Goal: Task Accomplishment & Management: Manage account settings

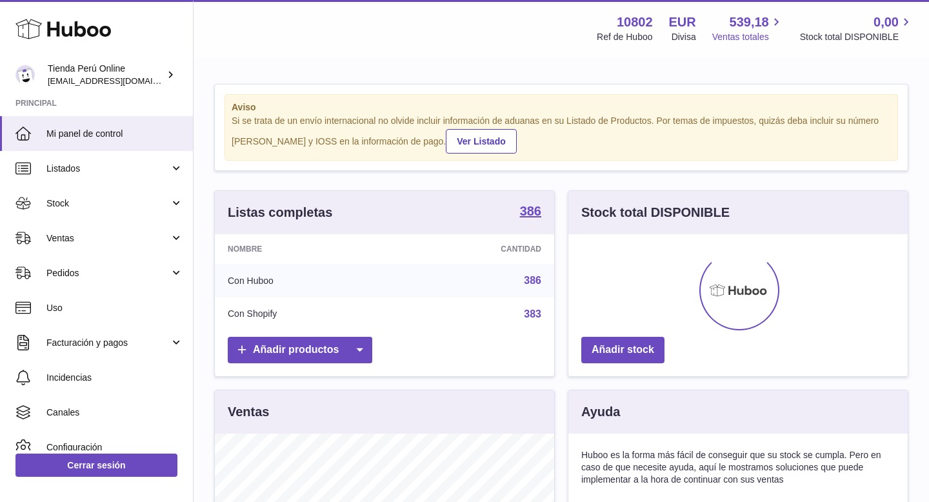
scroll to position [201, 339]
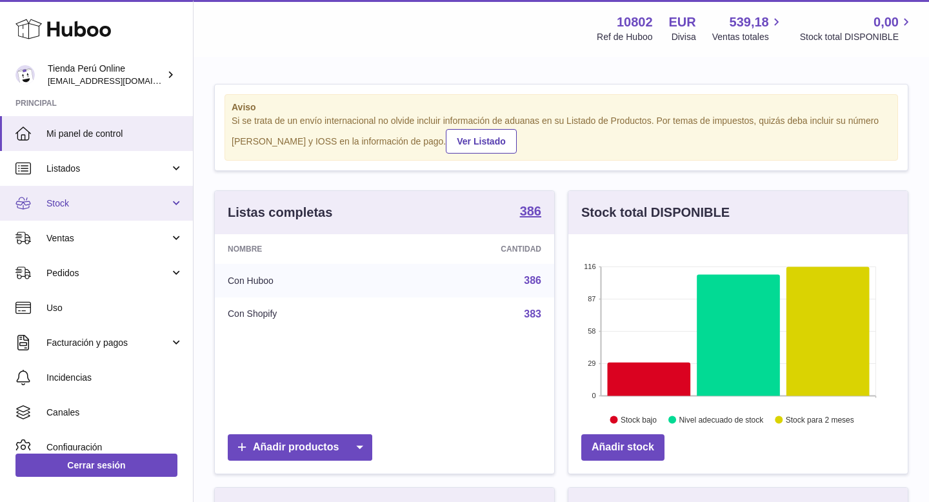
click at [92, 211] on link "Stock" at bounding box center [96, 203] width 193 height 35
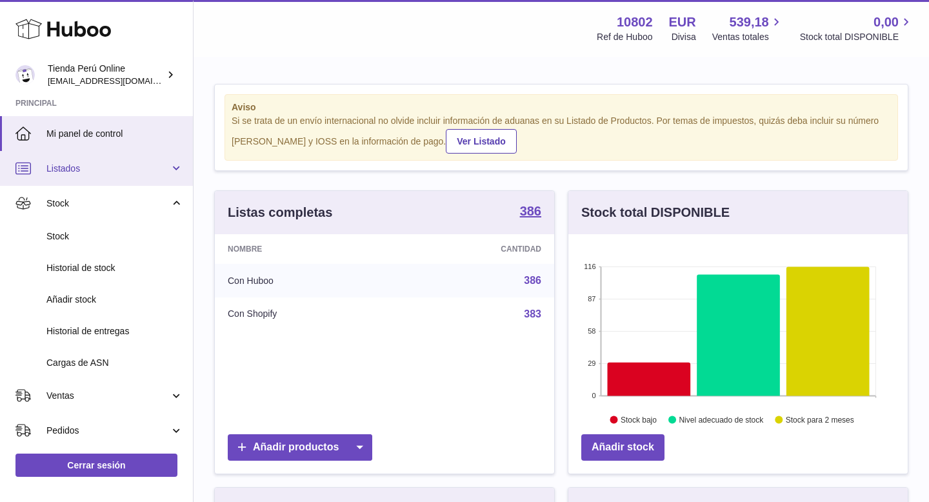
click at [102, 172] on span "Listados" at bounding box center [107, 169] width 123 height 12
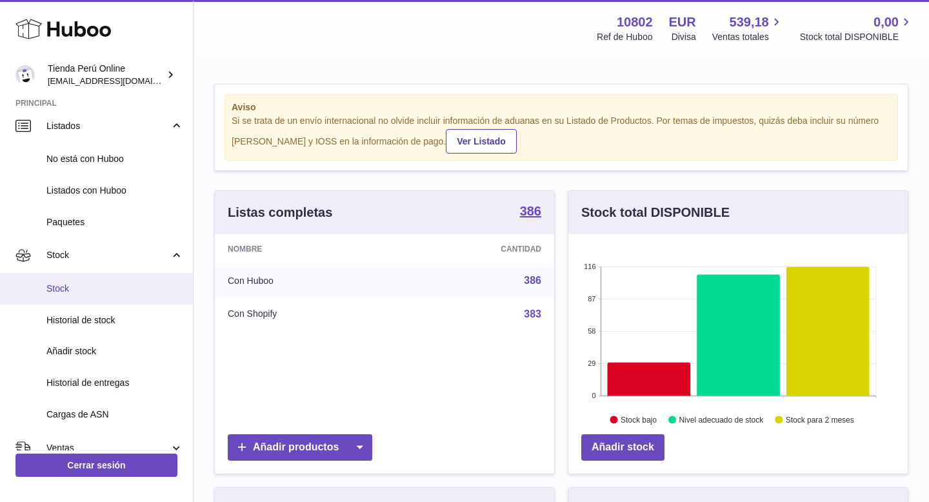
scroll to position [44, 0]
click at [130, 277] on link "Stock" at bounding box center [96, 288] width 193 height 32
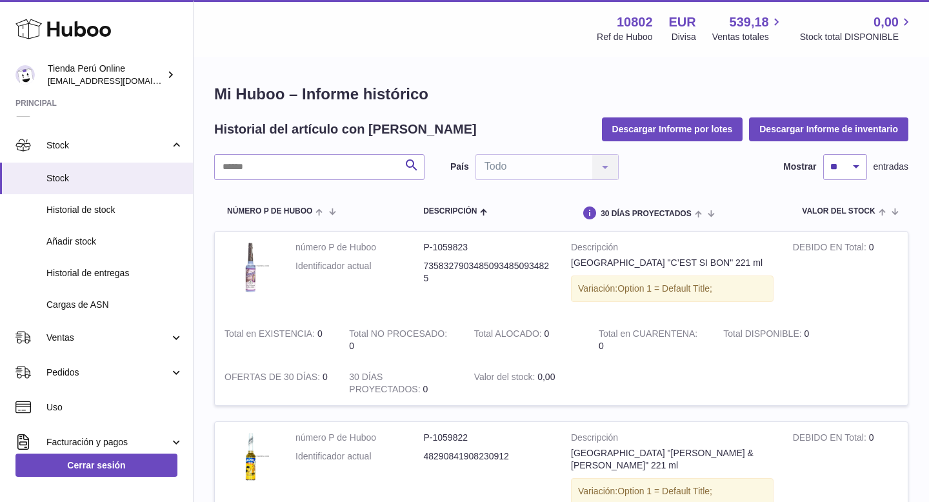
scroll to position [57, 0]
click at [270, 173] on input "text" at bounding box center [319, 167] width 210 height 26
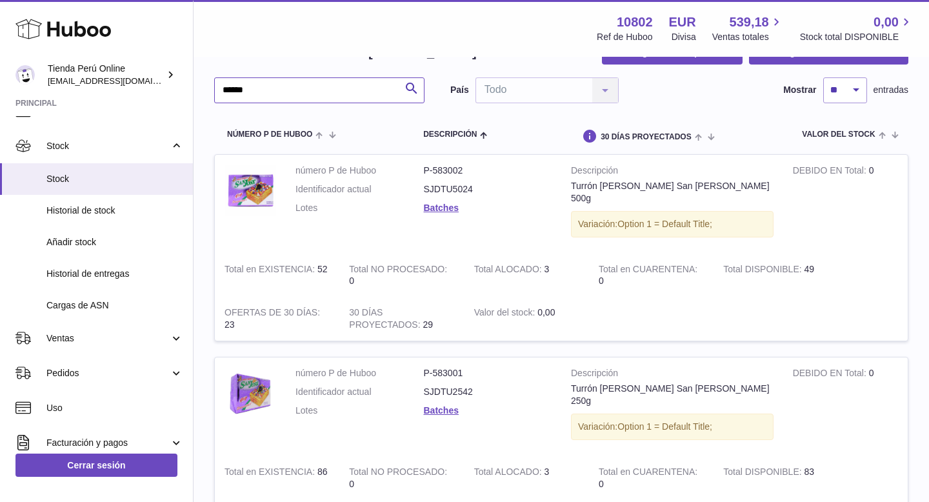
scroll to position [94, 0]
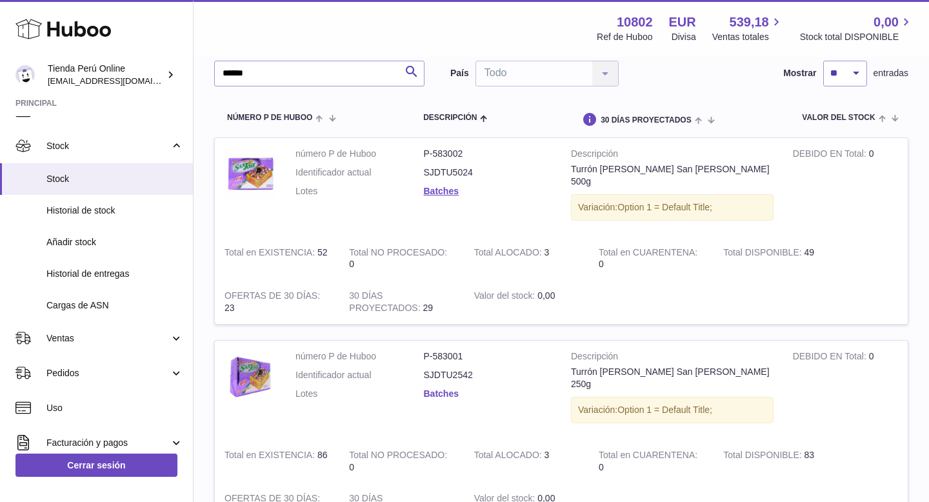
click at [451, 388] on link "Batches" at bounding box center [441, 393] width 35 height 10
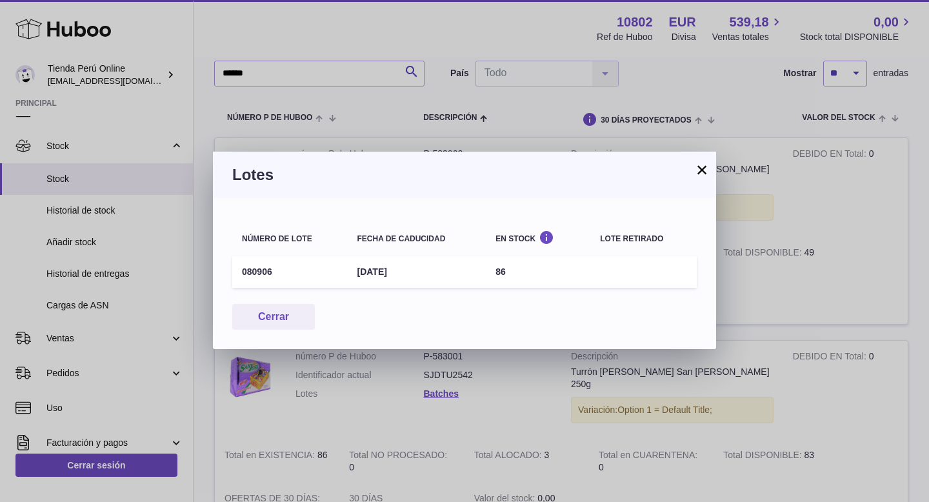
drag, startPoint x: 357, startPoint y: 274, endPoint x: 423, endPoint y: 274, distance: 65.8
click at [423, 274] on td "5th Feb 2026" at bounding box center [416, 272] width 139 height 32
copy td "5th Feb 2026"
click at [704, 170] on button "×" at bounding box center [701, 169] width 15 height 15
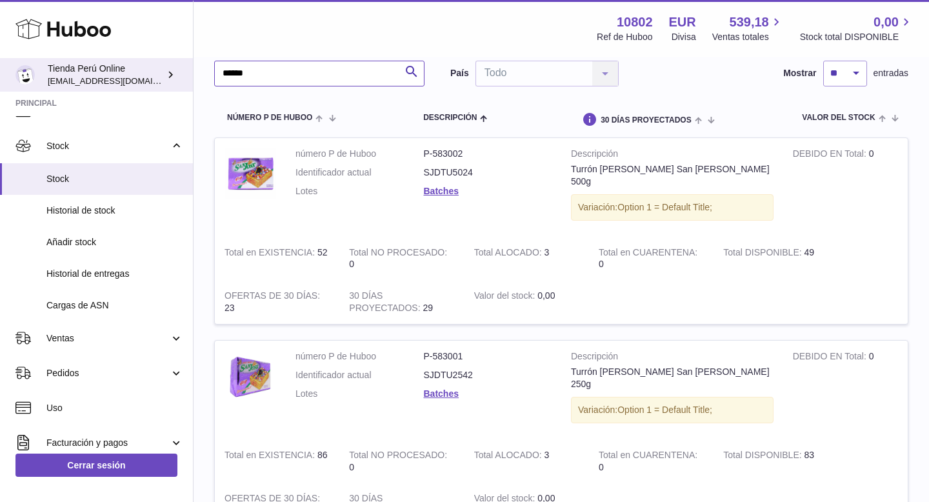
drag, startPoint x: 272, startPoint y: 71, endPoint x: 181, endPoint y: 71, distance: 91.0
click at [180, 71] on div "Huboo Tienda Perú Online contacto@tiendaperuonline.com Principal Mi panel de co…" at bounding box center [464, 376] width 929 height 941
paste input "**********"
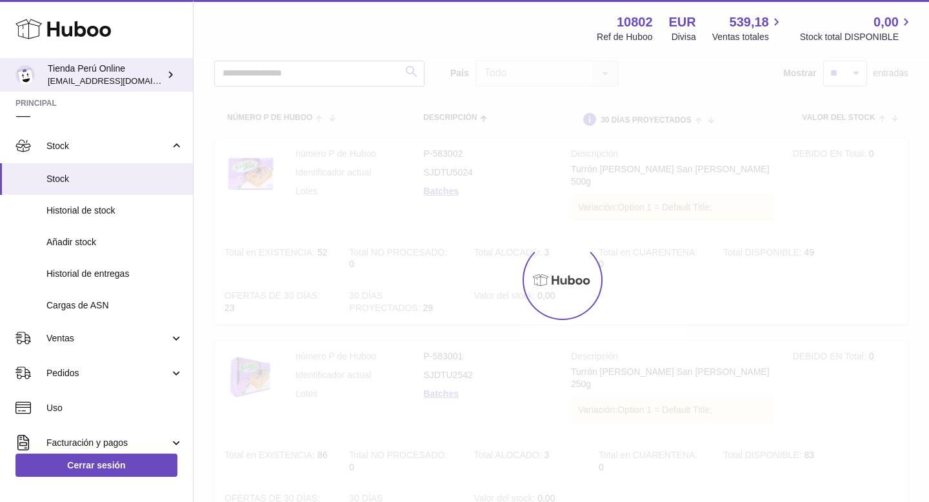
scroll to position [21, 0]
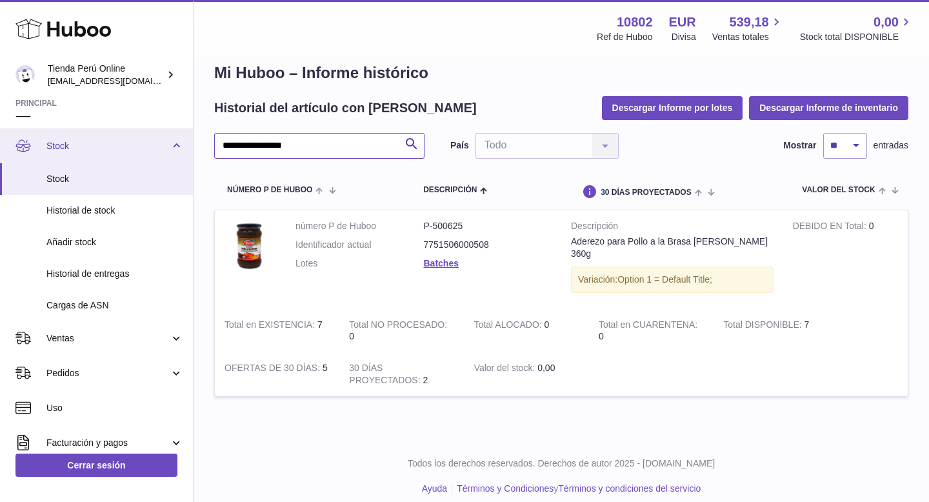
drag, startPoint x: 281, startPoint y: 145, endPoint x: 174, endPoint y: 148, distance: 107.8
click at [172, 148] on div "**********" at bounding box center [464, 246] width 929 height 535
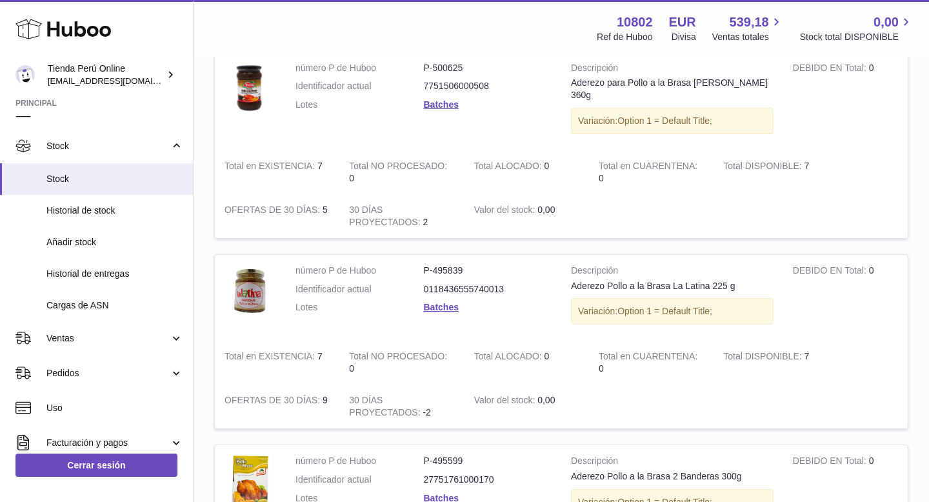
scroll to position [764, 0]
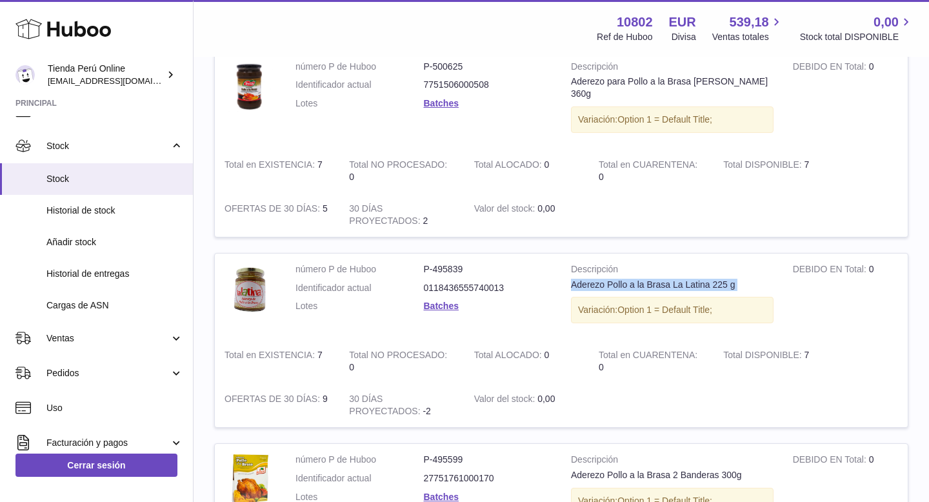
drag, startPoint x: 572, startPoint y: 274, endPoint x: 732, endPoint y: 278, distance: 160.0
click at [733, 279] on div "Aderezo Pollo a la Brasa La Latina 225 g" at bounding box center [672, 285] width 203 height 12
copy div "Aderezo Pollo a la Brasa La Latina 225 g"
click at [444, 301] on link "Batches" at bounding box center [441, 306] width 35 height 10
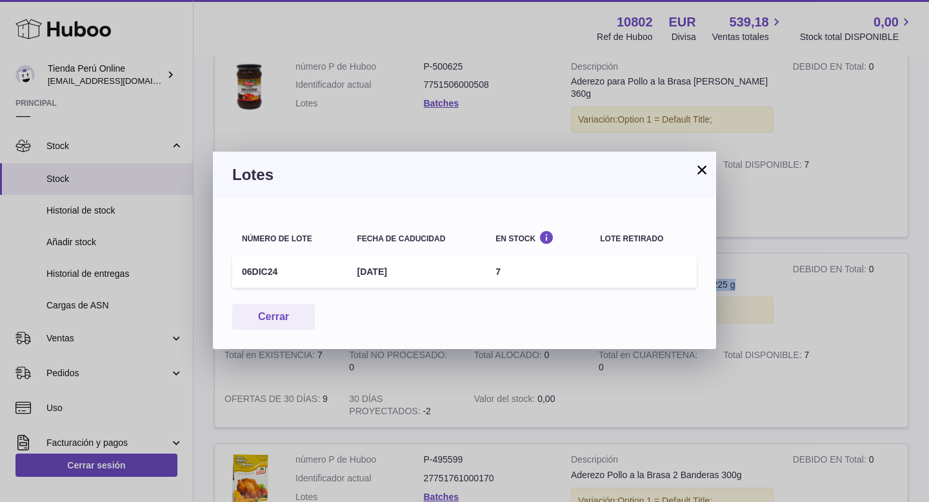
drag, startPoint x: 354, startPoint y: 272, endPoint x: 436, endPoint y: 273, distance: 81.9
click at [436, 273] on td "31st Dec 2026" at bounding box center [416, 272] width 139 height 32
copy td "31st Dec 2026"
click at [706, 167] on button "×" at bounding box center [701, 169] width 15 height 15
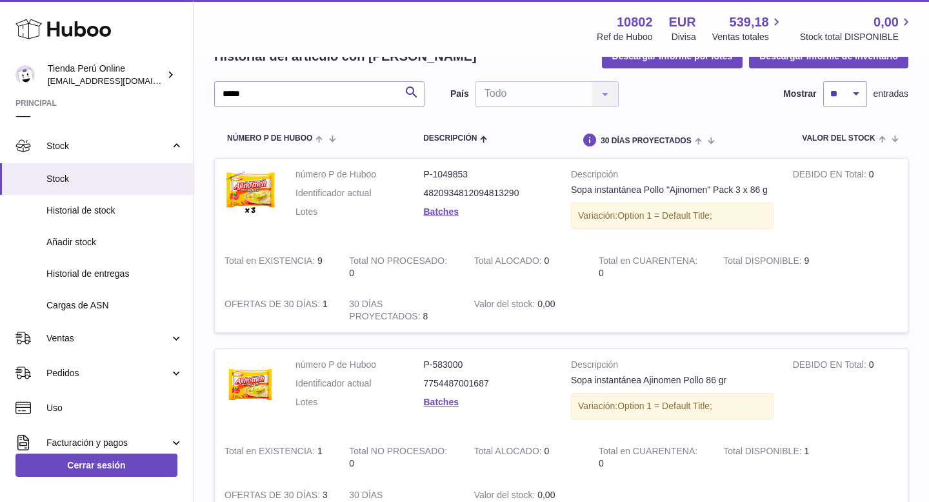
scroll to position [0, 0]
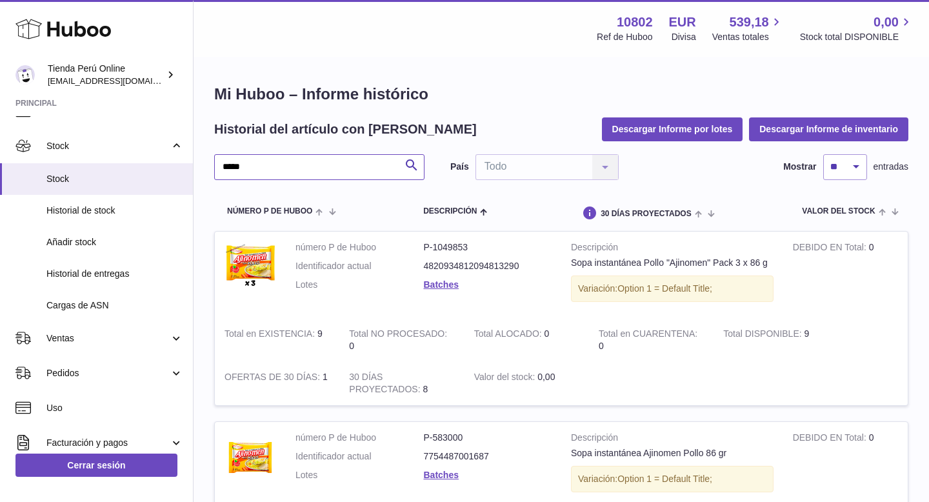
drag, startPoint x: 261, startPoint y: 170, endPoint x: 208, endPoint y: 168, distance: 53.0
paste input "*********"
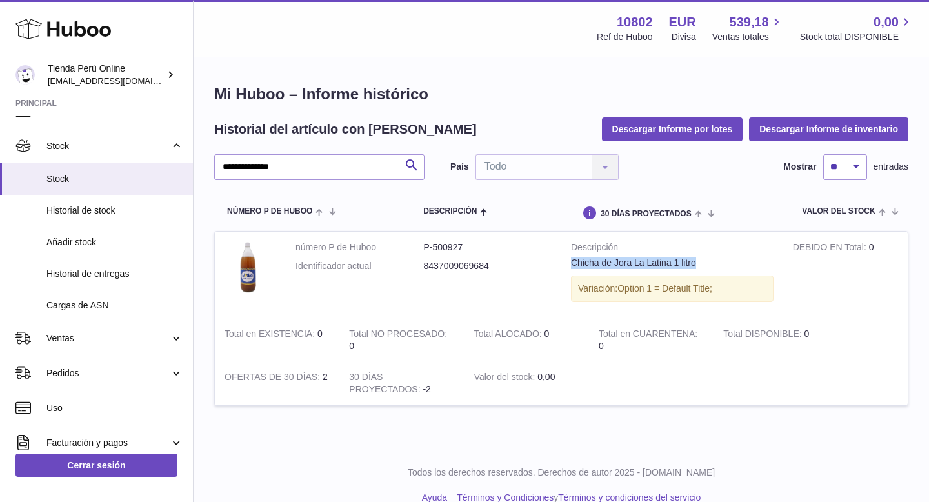
drag, startPoint x: 570, startPoint y: 264, endPoint x: 704, endPoint y: 264, distance: 133.5
click at [706, 264] on td "Descripción Chicha de Jora La Latina 1 litro Variación: Option 1 = Default Titl…" at bounding box center [672, 275] width 222 height 86
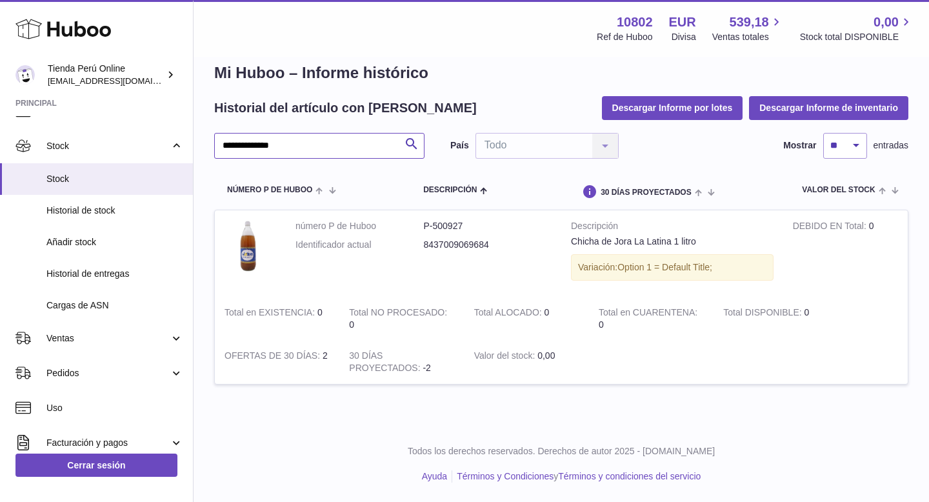
drag, startPoint x: 264, startPoint y: 145, endPoint x: 198, endPoint y: 148, distance: 66.5
click at [193, 148] on div "**********" at bounding box center [464, 240] width 929 height 523
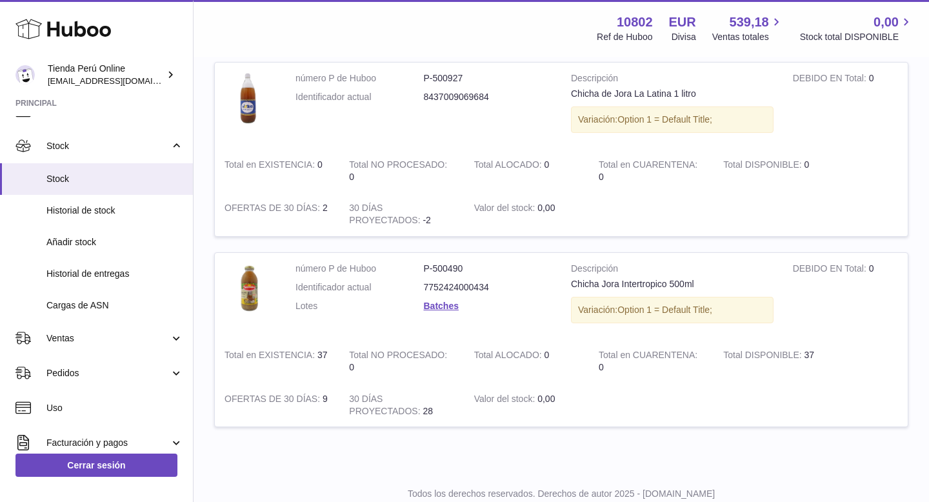
scroll to position [172, 0]
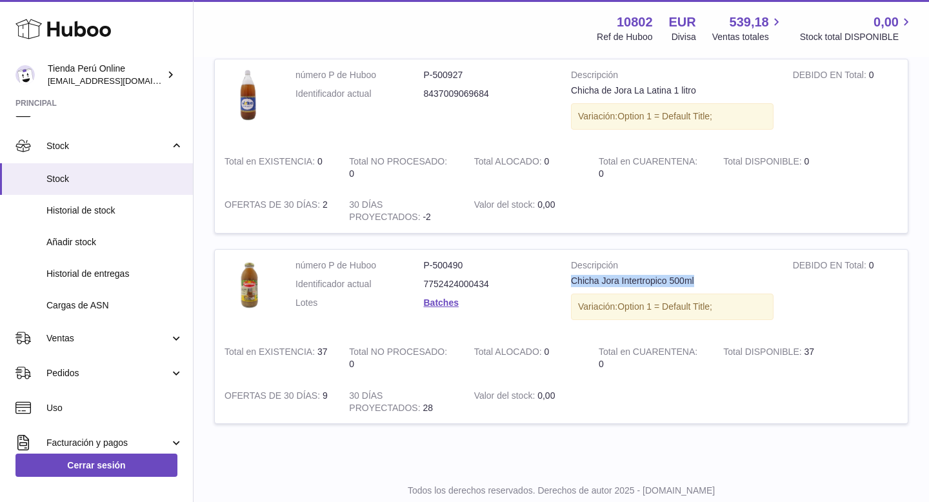
drag, startPoint x: 572, startPoint y: 283, endPoint x: 711, endPoint y: 281, distance: 139.4
click at [711, 281] on div "Chicha Jora Intertropico 500ml" at bounding box center [672, 281] width 203 height 12
copy div "Chicha Jora Intertropico 500ml"
click at [435, 303] on link "Batches" at bounding box center [441, 302] width 35 height 10
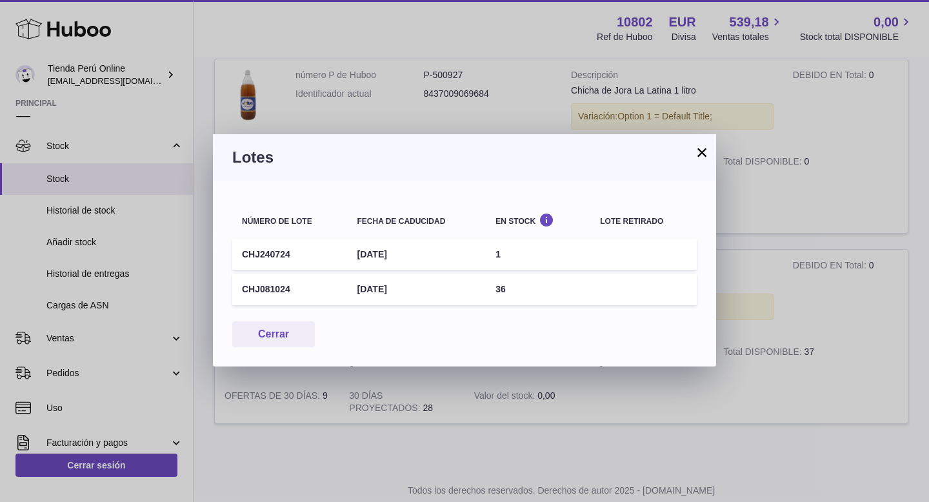
drag, startPoint x: 358, startPoint y: 252, endPoint x: 447, endPoint y: 253, distance: 89.0
click at [450, 253] on td "24th Jul 2027" at bounding box center [416, 255] width 139 height 32
copy td "24th Jul 2027"
click at [701, 149] on button "×" at bounding box center [701, 152] width 15 height 15
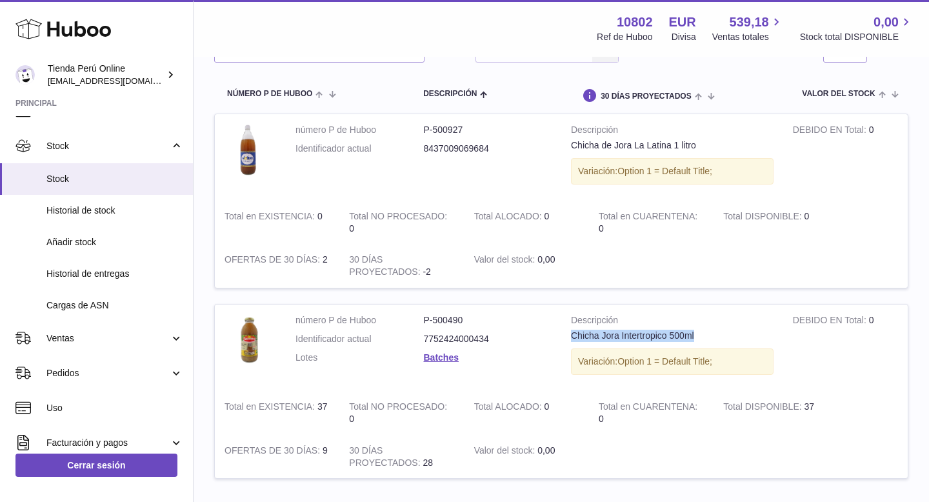
scroll to position [0, 0]
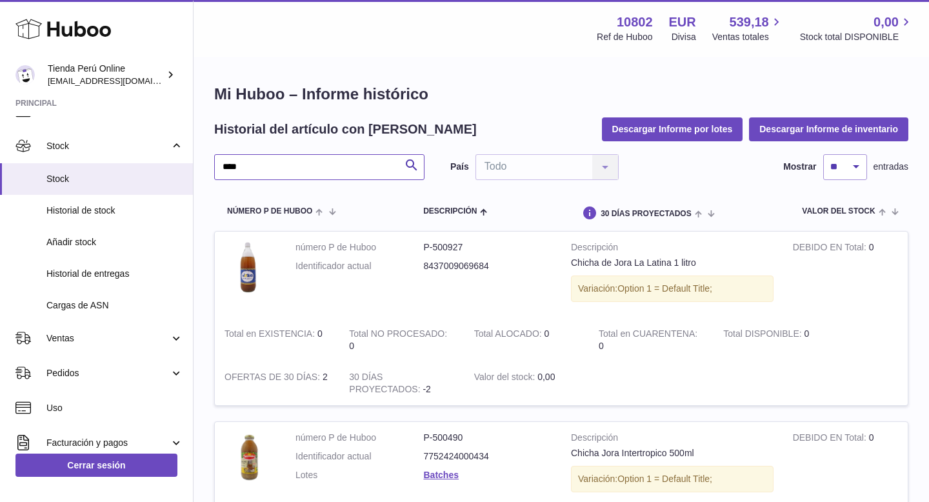
drag, startPoint x: 255, startPoint y: 170, endPoint x: 210, endPoint y: 168, distance: 45.2
click at [208, 169] on div "Mi Huboo – Informe histórico Historial del artículo con Huboo Descargar Informe…" at bounding box center [561, 347] width 735 height 579
paste input "*"
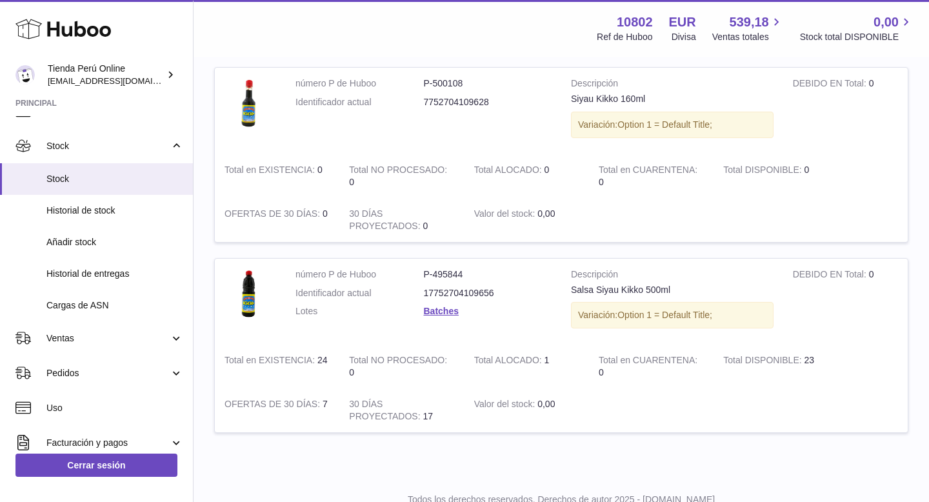
scroll to position [545, 0]
drag, startPoint x: 571, startPoint y: 289, endPoint x: 673, endPoint y: 284, distance: 102.7
click at [675, 288] on div "Salsa Siyau Kikko 500ml" at bounding box center [672, 289] width 203 height 12
copy div "Salsa Siyau Kikko 500ml"
click at [444, 313] on link "Batches" at bounding box center [441, 310] width 35 height 10
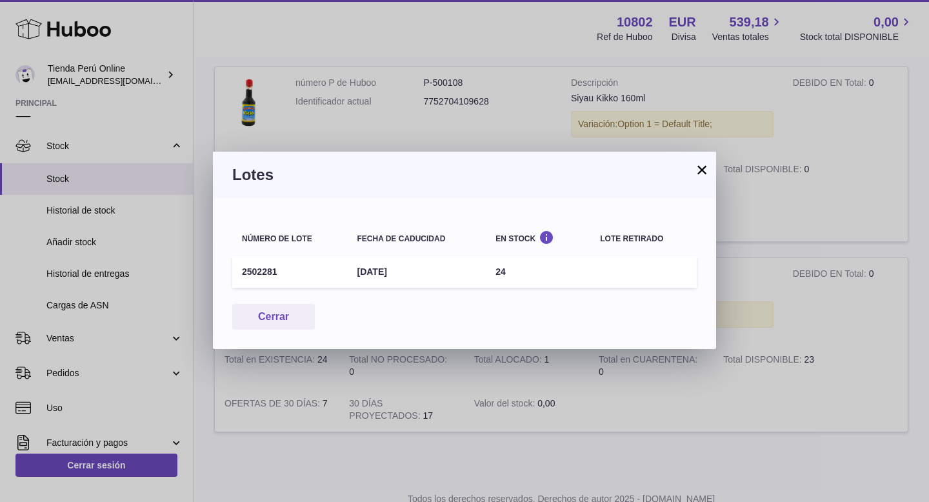
drag, startPoint x: 356, startPoint y: 272, endPoint x: 431, endPoint y: 272, distance: 74.8
click at [432, 272] on td "1st Feb 2027" at bounding box center [416, 272] width 139 height 32
copy td "1st Feb 2027"
click at [698, 170] on button "×" at bounding box center [701, 169] width 15 height 15
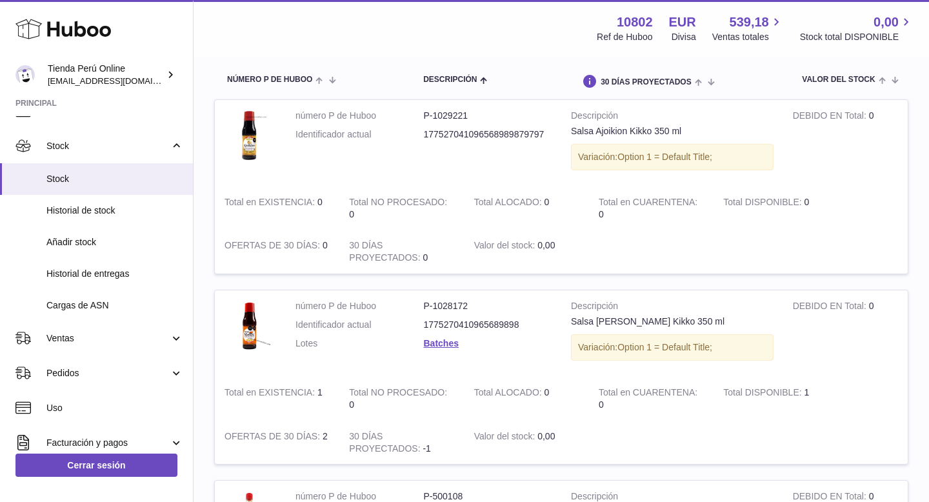
scroll to position [0, 0]
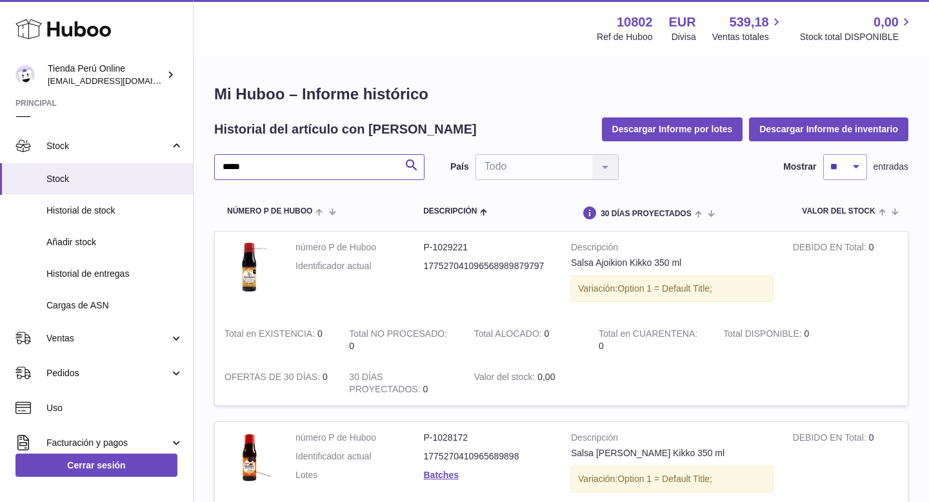
drag, startPoint x: 286, startPoint y: 168, endPoint x: 202, endPoint y: 168, distance: 83.9
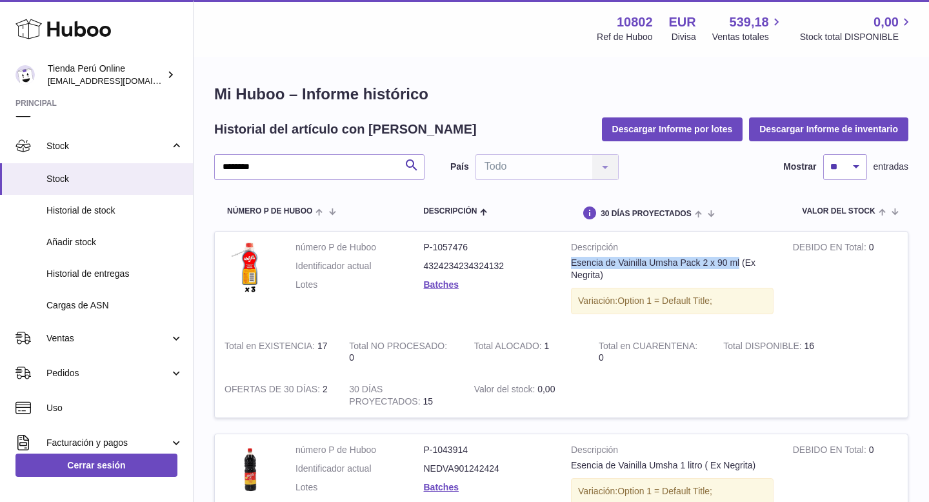
drag, startPoint x: 571, startPoint y: 261, endPoint x: 739, endPoint y: 263, distance: 168.4
click at [739, 263] on div "Esencia de Vainilla Umsha Pack 2 x 90 ml (Ex Negrita)" at bounding box center [672, 269] width 203 height 25
copy div "Esencia de Vainilla Umsha Pack 2 x 90 ml"
click at [448, 281] on link "Batches" at bounding box center [441, 284] width 35 height 10
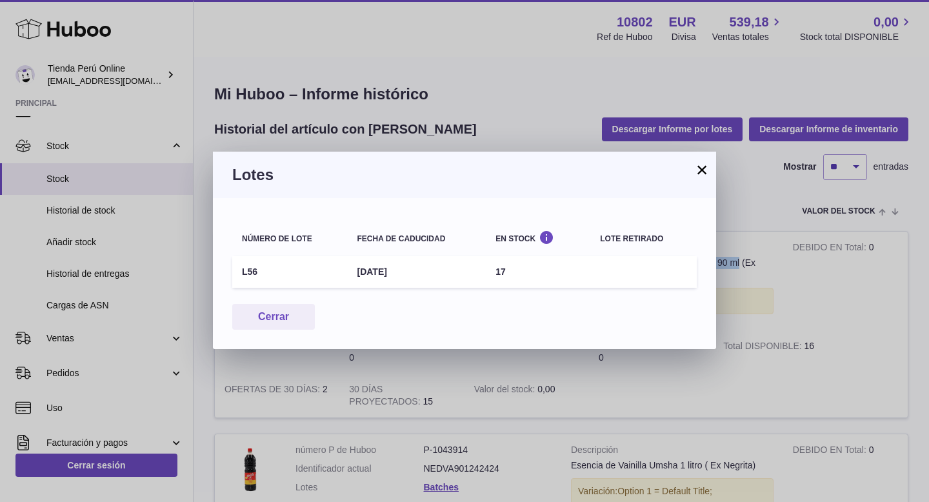
drag, startPoint x: 358, startPoint y: 274, endPoint x: 415, endPoint y: 274, distance: 57.4
click at [415, 274] on td "1st Feb 2028" at bounding box center [416, 272] width 139 height 32
copy td "1st Feb 2028"
click at [714, 165] on div "Lotes" at bounding box center [464, 175] width 503 height 46
click at [702, 168] on button "×" at bounding box center [701, 169] width 15 height 15
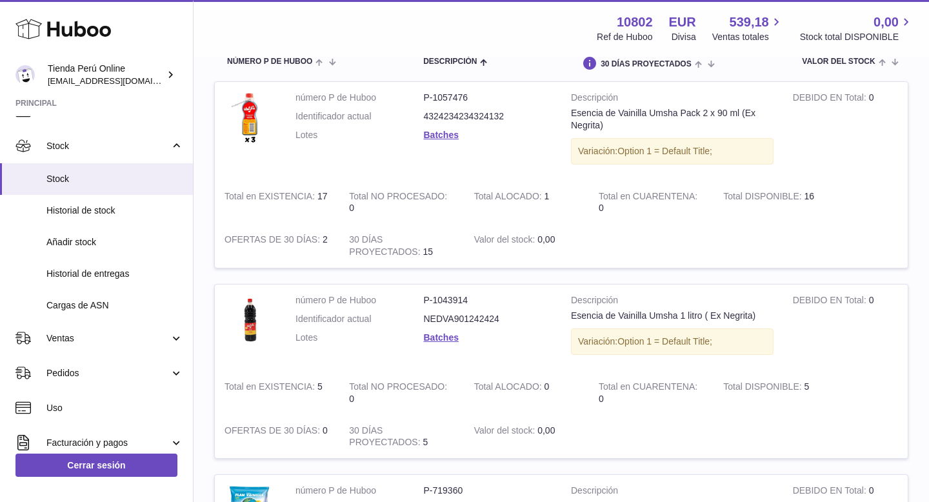
scroll to position [68, 0]
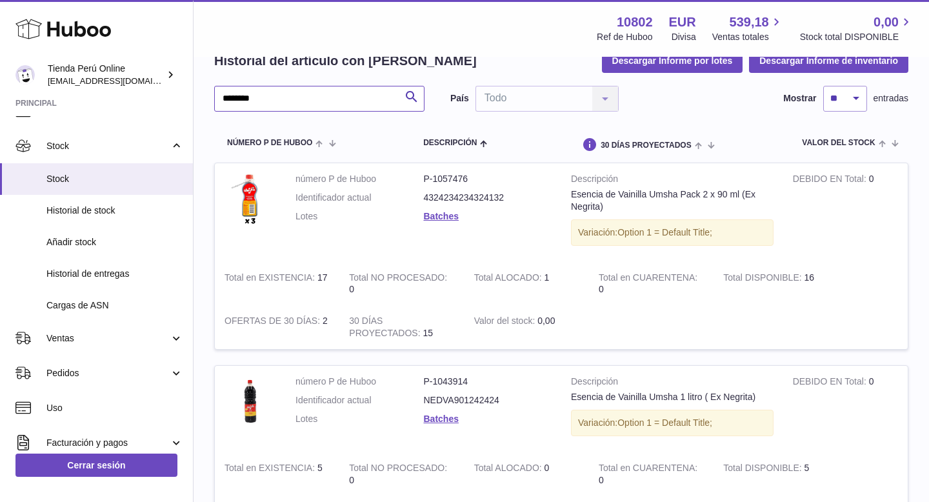
drag, startPoint x: 273, startPoint y: 94, endPoint x: 154, endPoint y: 95, distance: 119.4
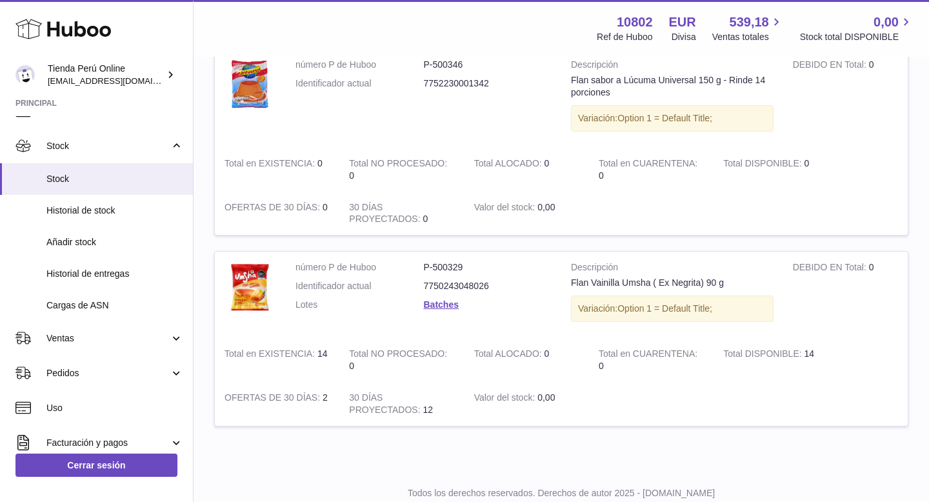
scroll to position [372, 0]
drag, startPoint x: 572, startPoint y: 286, endPoint x: 746, endPoint y: 293, distance: 174.3
click at [748, 293] on td "Descripción Flan Vainilla Umsha ( Ex Negrita) 90 g Variación: Option 1 = Defaul…" at bounding box center [672, 295] width 222 height 86
copy td "Flan Vainilla Umsha ( Ex Negrita) 90 g"
click at [443, 306] on link "Batches" at bounding box center [441, 305] width 35 height 10
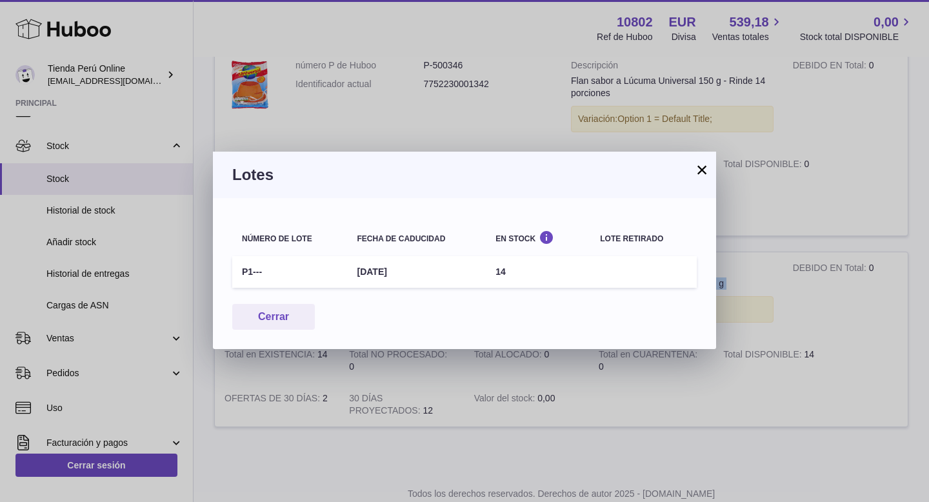
drag, startPoint x: 355, startPoint y: 271, endPoint x: 423, endPoint y: 272, distance: 67.1
click at [423, 272] on td "5th Nov 2025" at bounding box center [416, 272] width 139 height 32
click at [703, 173] on button "×" at bounding box center [701, 169] width 15 height 15
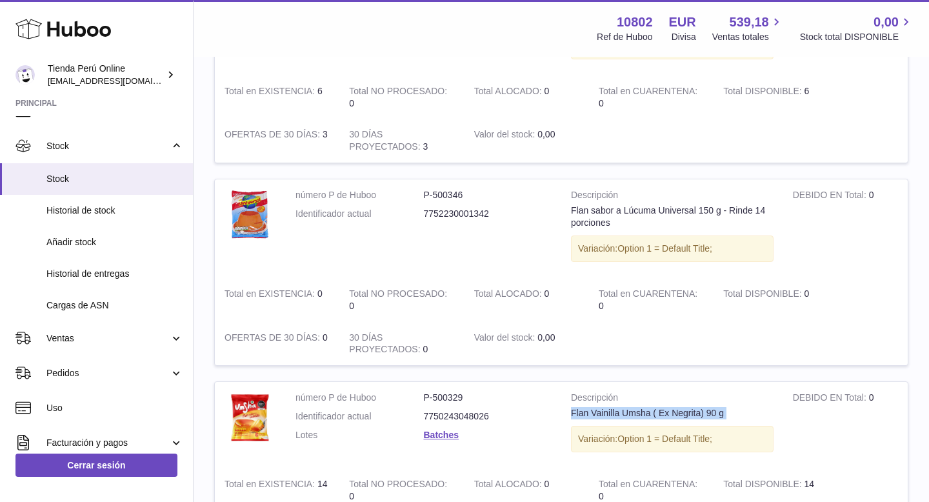
scroll to position [0, 0]
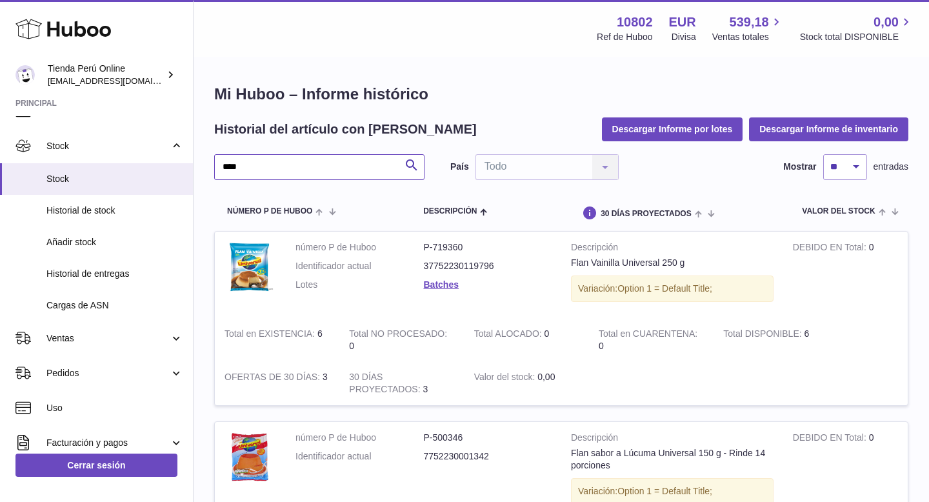
drag, startPoint x: 252, startPoint y: 173, endPoint x: 206, endPoint y: 167, distance: 46.2
click at [206, 166] on div "Mi Huboo – Informe histórico Historial del artículo con Huboo Descargar Informe…" at bounding box center [561, 449] width 735 height 783
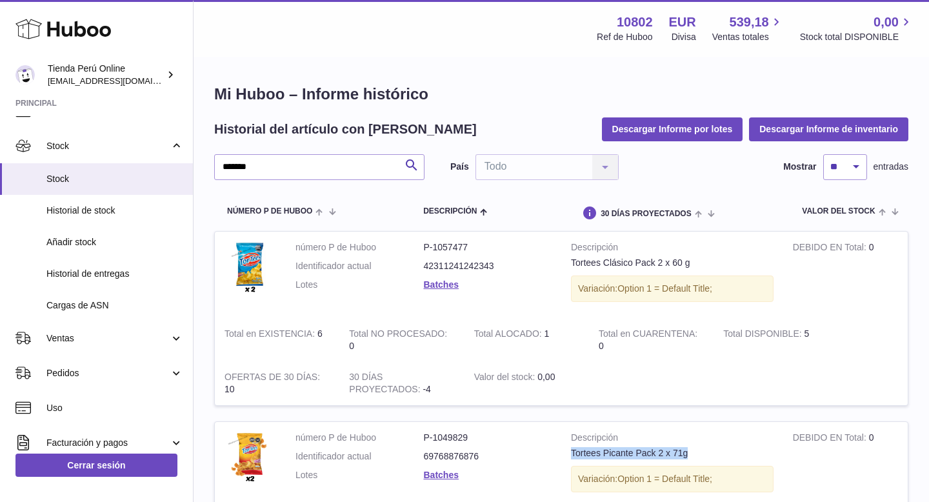
drag, startPoint x: 572, startPoint y: 454, endPoint x: 696, endPoint y: 455, distance: 123.9
click at [696, 455] on div "Tortees Picante Pack 2 x 71g" at bounding box center [672, 453] width 203 height 12
click at [445, 474] on link "Batches" at bounding box center [441, 475] width 35 height 10
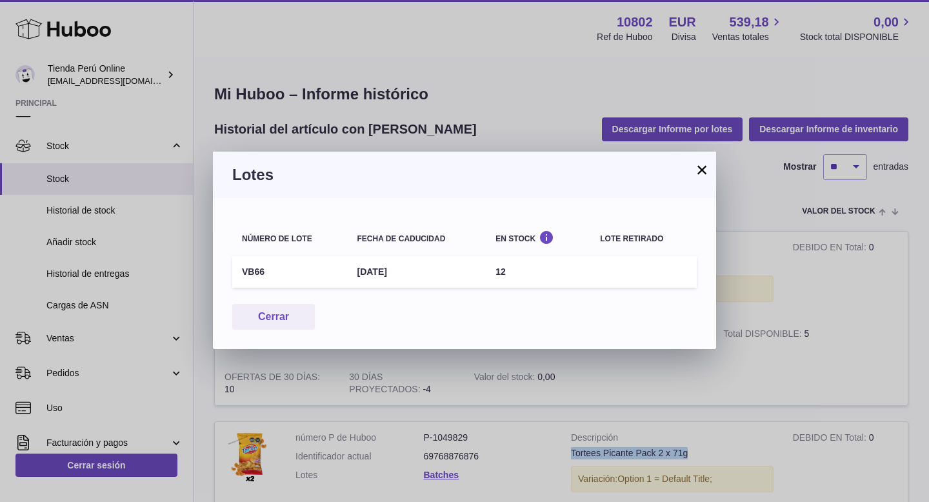
drag, startPoint x: 355, startPoint y: 272, endPoint x: 419, endPoint y: 272, distance: 63.9
click at [419, 272] on td "20th Mar 2026" at bounding box center [416, 272] width 139 height 32
click at [701, 172] on button "×" at bounding box center [701, 169] width 15 height 15
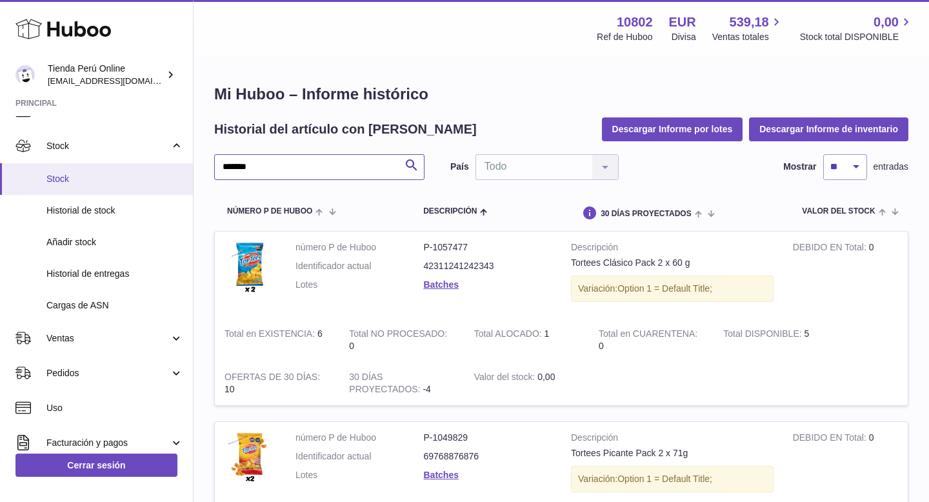
drag, startPoint x: 270, startPoint y: 171, endPoint x: 170, endPoint y: 171, distance: 100.0
click at [170, 171] on div "Huboo Tienda Perú Online contacto@tiendaperuonline.com Principal Mi panel de co…" at bounding box center [464, 356] width 929 height 713
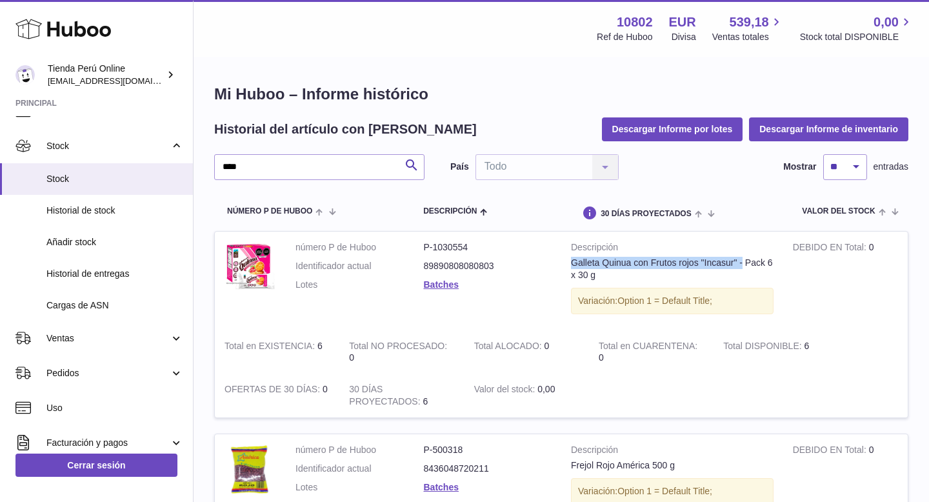
drag, startPoint x: 572, startPoint y: 265, endPoint x: 741, endPoint y: 265, distance: 169.7
click at [741, 265] on div "Galleta Quinua con Frutos rojos "Incasur" - Pack 6 x 30 g" at bounding box center [672, 269] width 203 height 25
click at [452, 285] on link "Batches" at bounding box center [441, 284] width 35 height 10
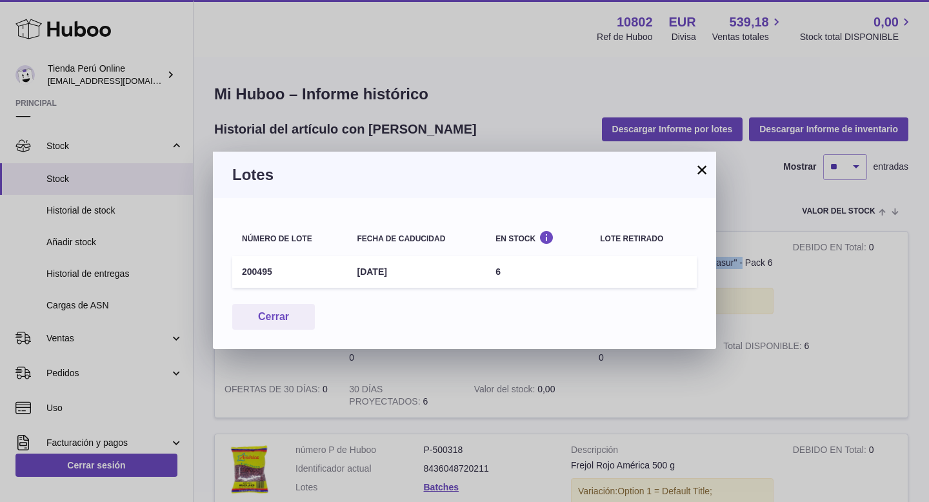
drag, startPoint x: 355, startPoint y: 272, endPoint x: 427, endPoint y: 272, distance: 71.6
click at [429, 272] on td "31st Jul 2026" at bounding box center [416, 272] width 139 height 32
click at [704, 170] on button "×" at bounding box center [701, 169] width 15 height 15
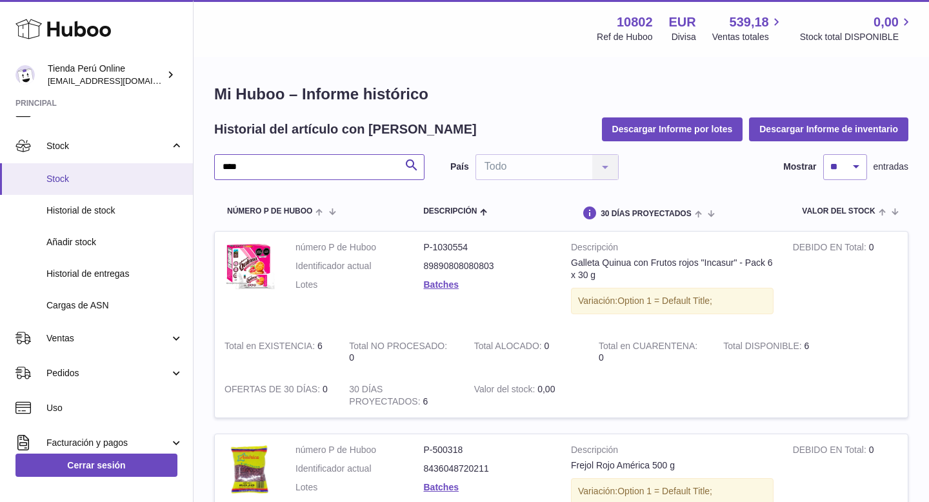
drag, startPoint x: 266, startPoint y: 168, endPoint x: 167, endPoint y: 170, distance: 99.4
click at [166, 170] on div "Huboo Tienda Perú Online contacto@tiendaperuonline.com Principal Mi panel de co…" at bounding box center [464, 363] width 929 height 726
paste input "***"
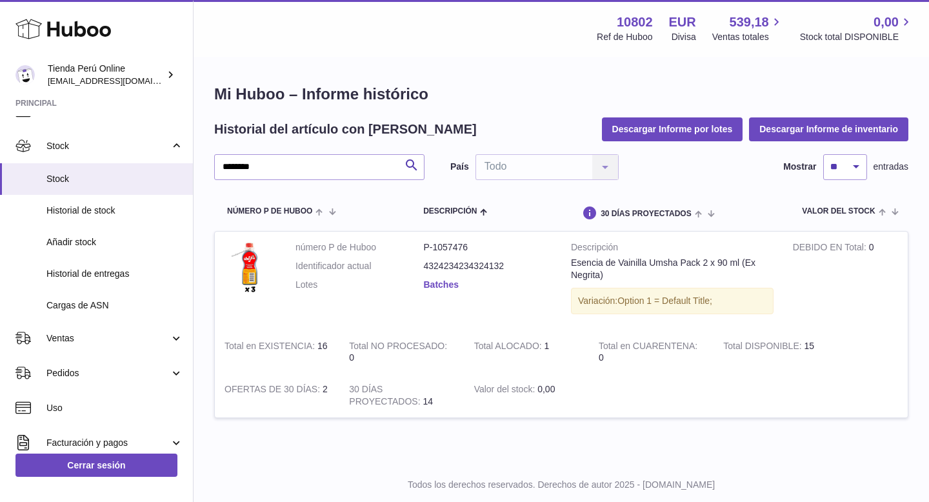
click at [440, 284] on link "Batches" at bounding box center [441, 284] width 35 height 10
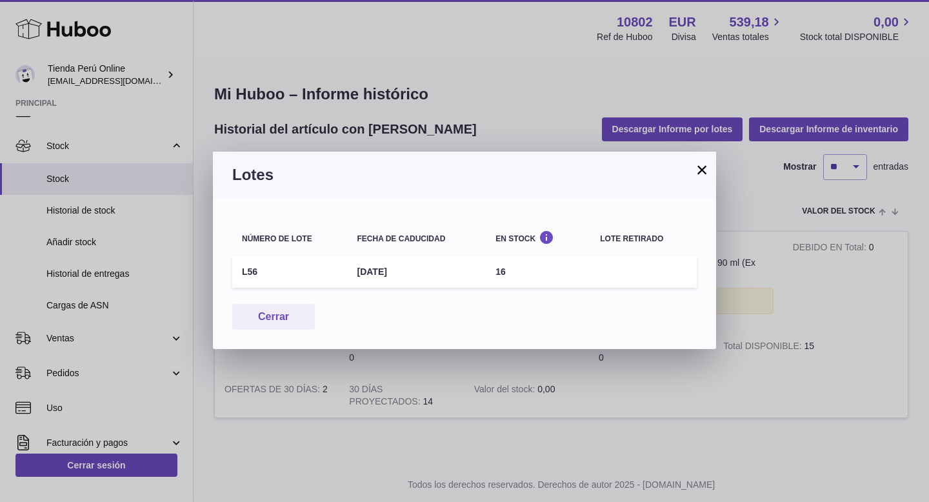
click at [703, 171] on button "×" at bounding box center [701, 169] width 15 height 15
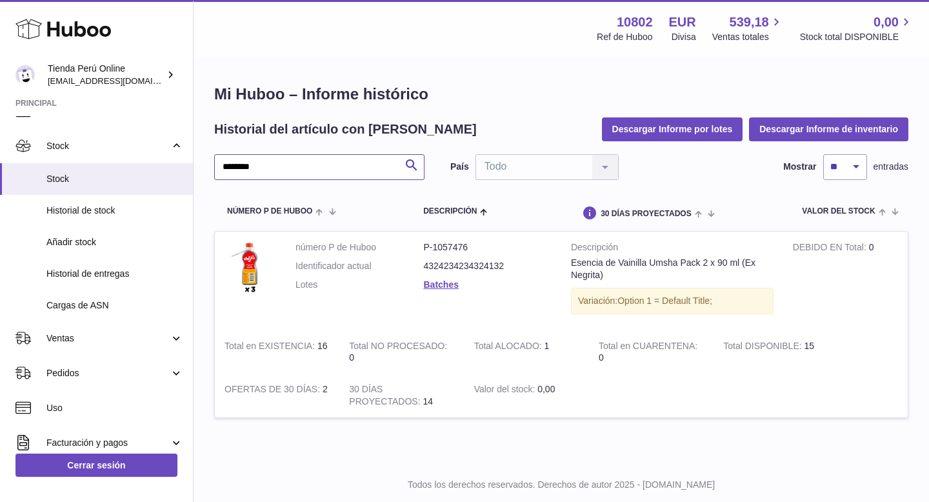
click at [305, 170] on input "*******" at bounding box center [319, 167] width 210 height 26
type input "*"
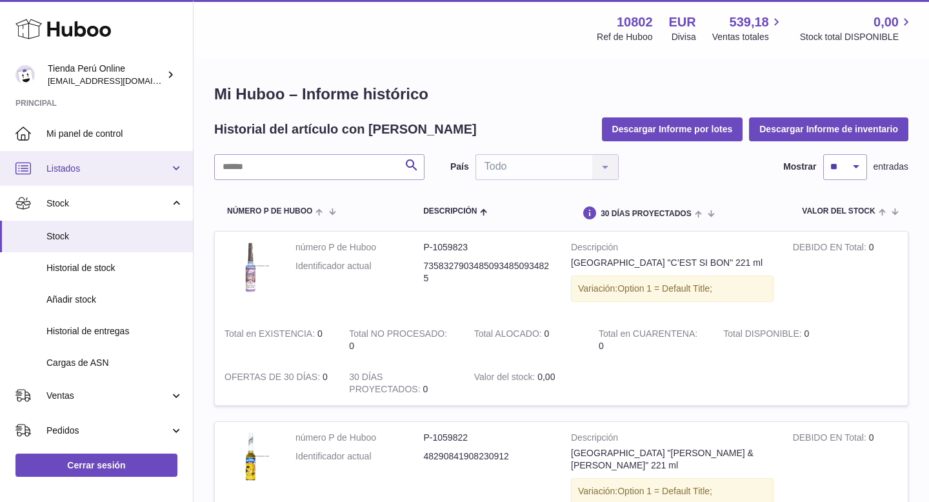
click at [110, 178] on link "Listados" at bounding box center [96, 168] width 193 height 35
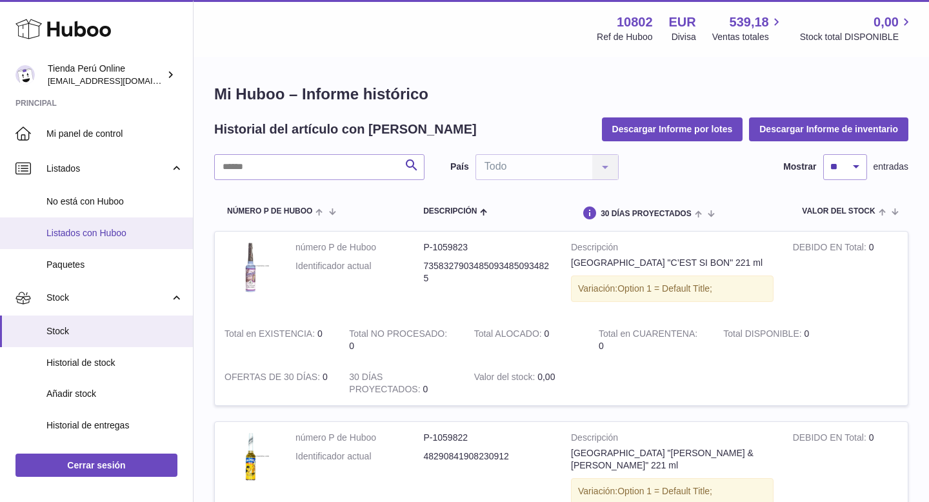
click at [119, 228] on span "Listados con Huboo" at bounding box center [114, 233] width 137 height 12
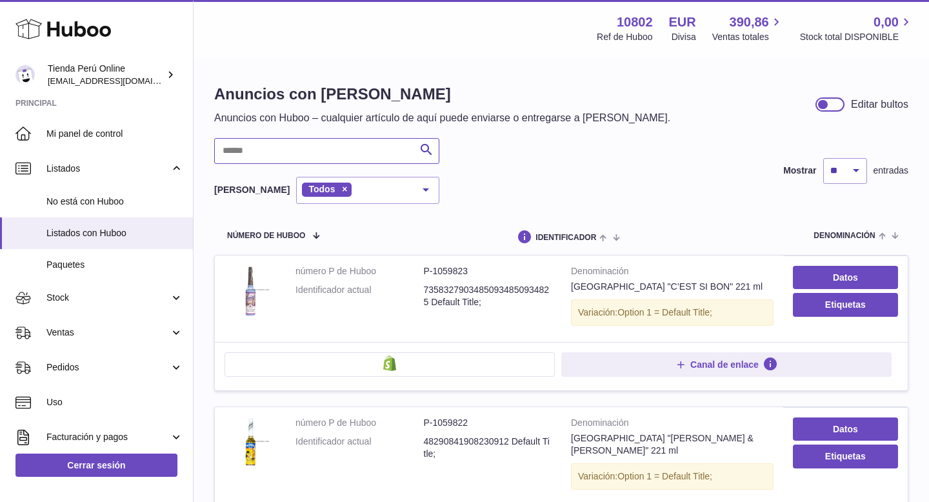
click at [286, 156] on input "text" at bounding box center [326, 151] width 225 height 26
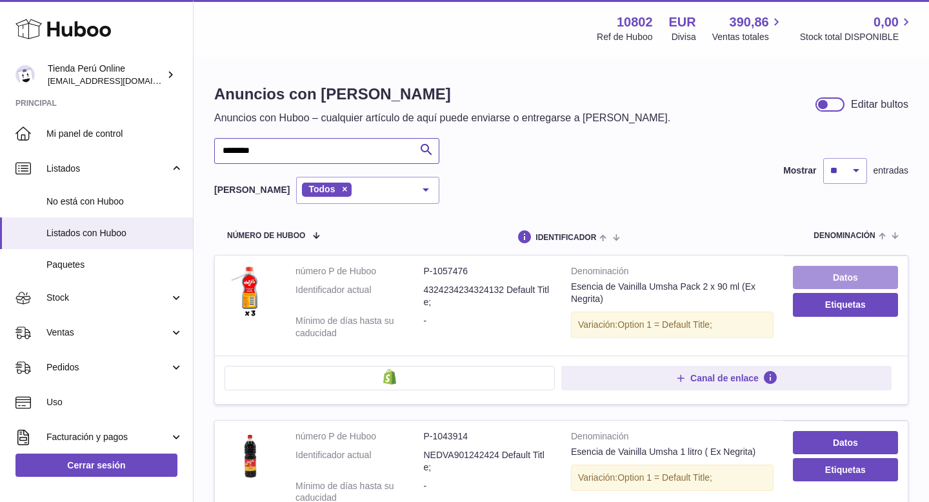
type input "********"
click at [819, 279] on link "Datos" at bounding box center [845, 277] width 105 height 23
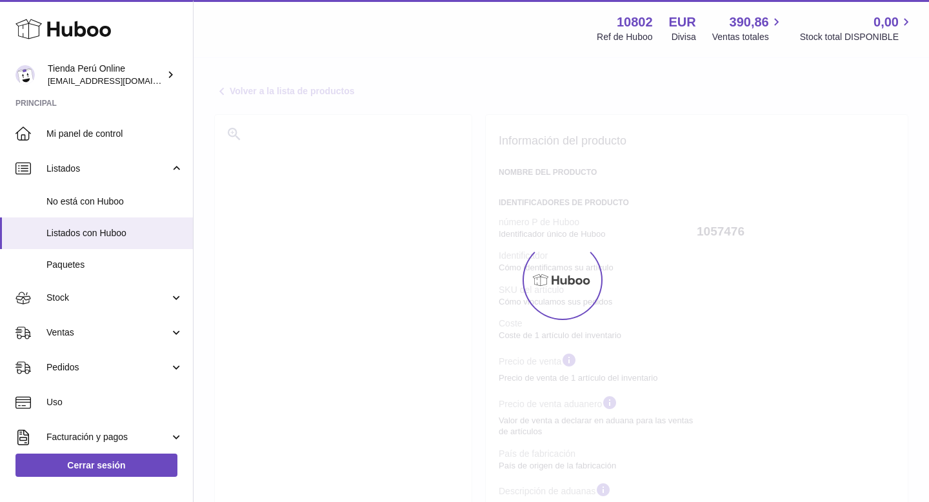
select select "***"
select select "****"
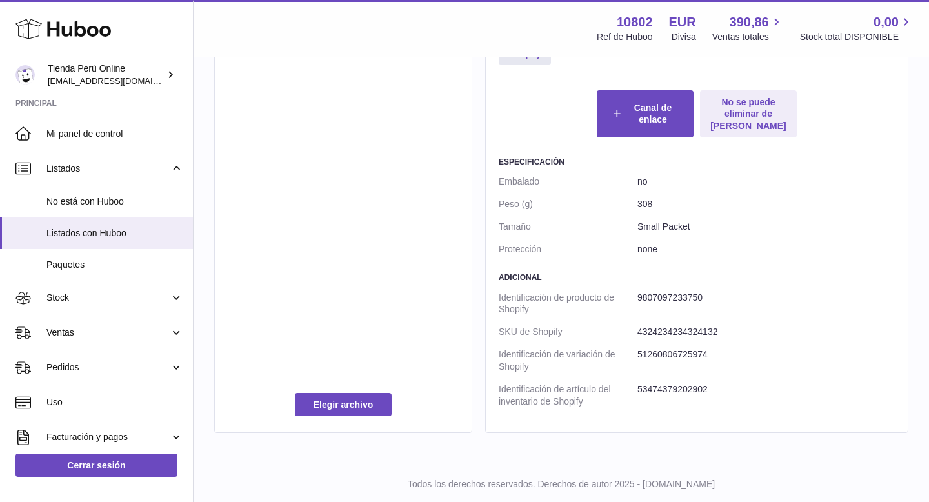
scroll to position [859, 0]
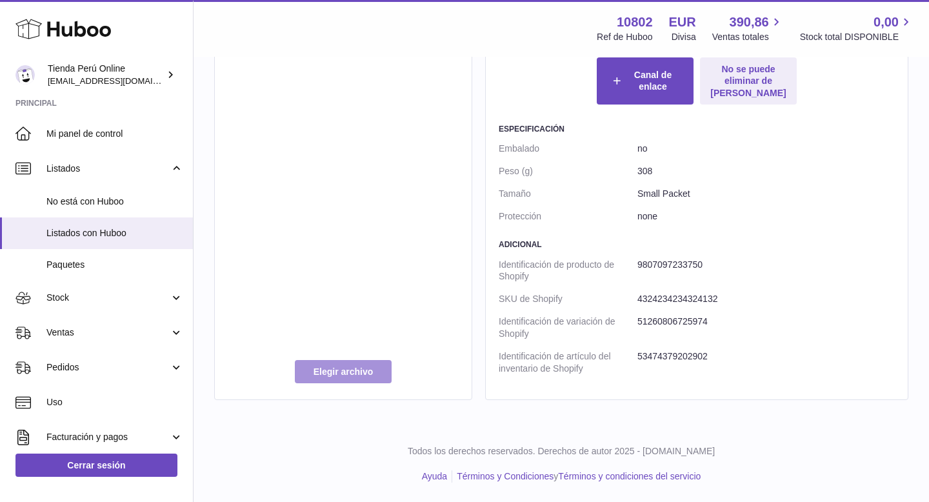
click at [346, 370] on label at bounding box center [343, 371] width 97 height 23
type input "**********"
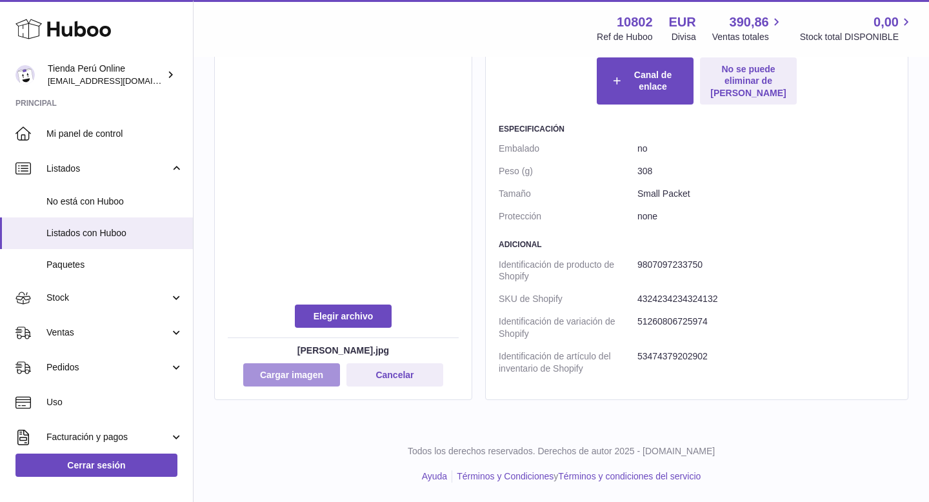
click at [302, 376] on button "Cargar imagen" at bounding box center [291, 374] width 97 height 23
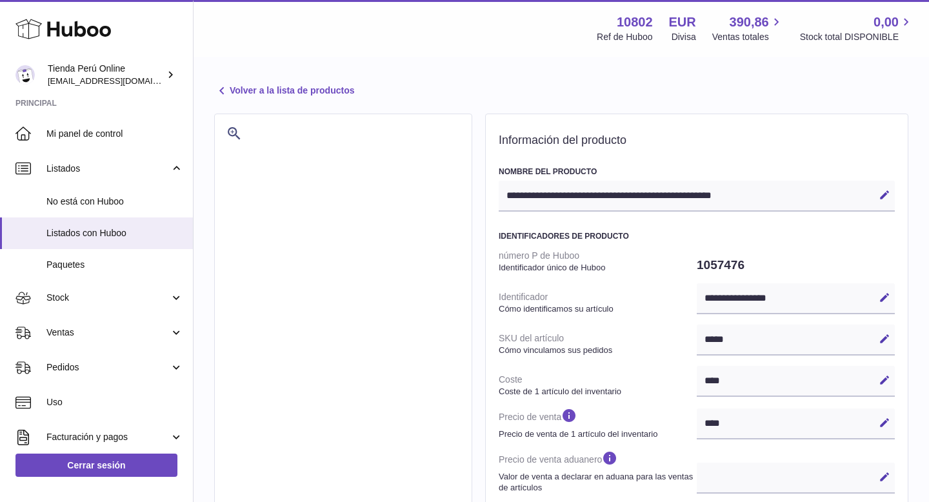
scroll to position [0, 0]
click at [306, 92] on link "Volver a la lista de productos" at bounding box center [284, 91] width 140 height 15
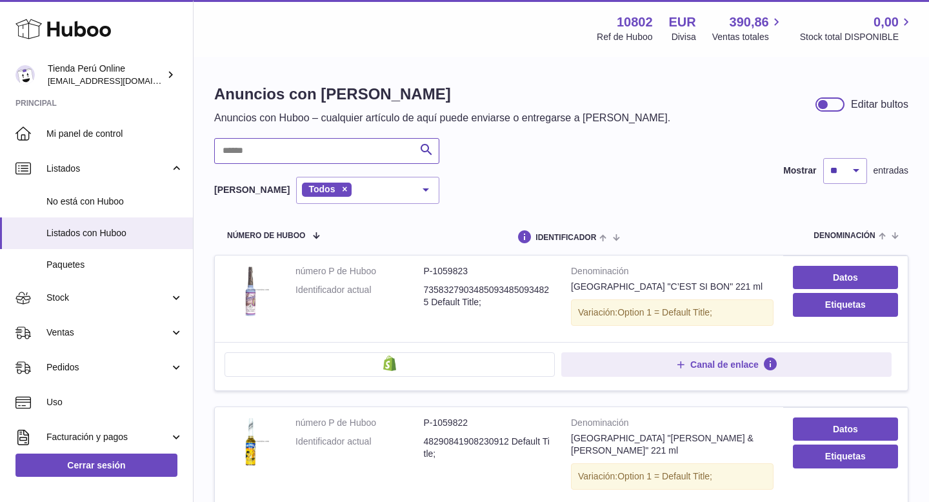
click at [308, 154] on input "text" at bounding box center [326, 151] width 225 height 26
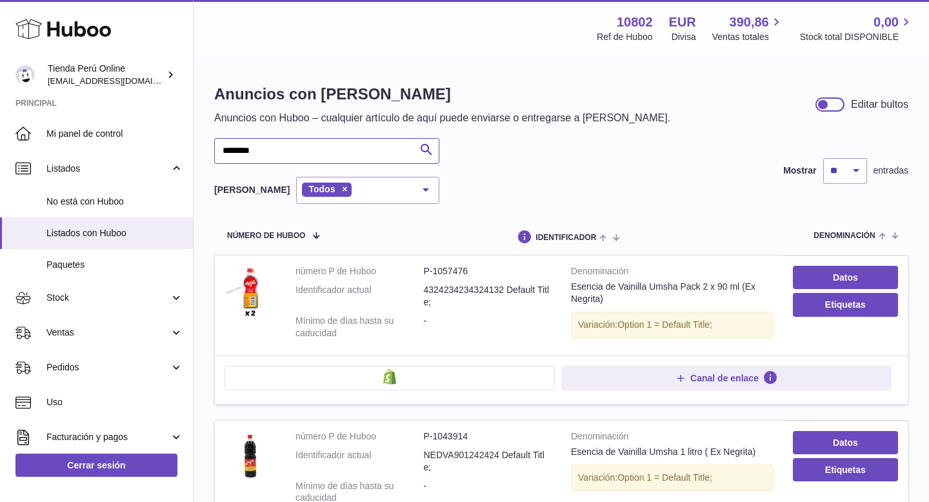
type input "********"
